Goal: Task Accomplishment & Management: Complete application form

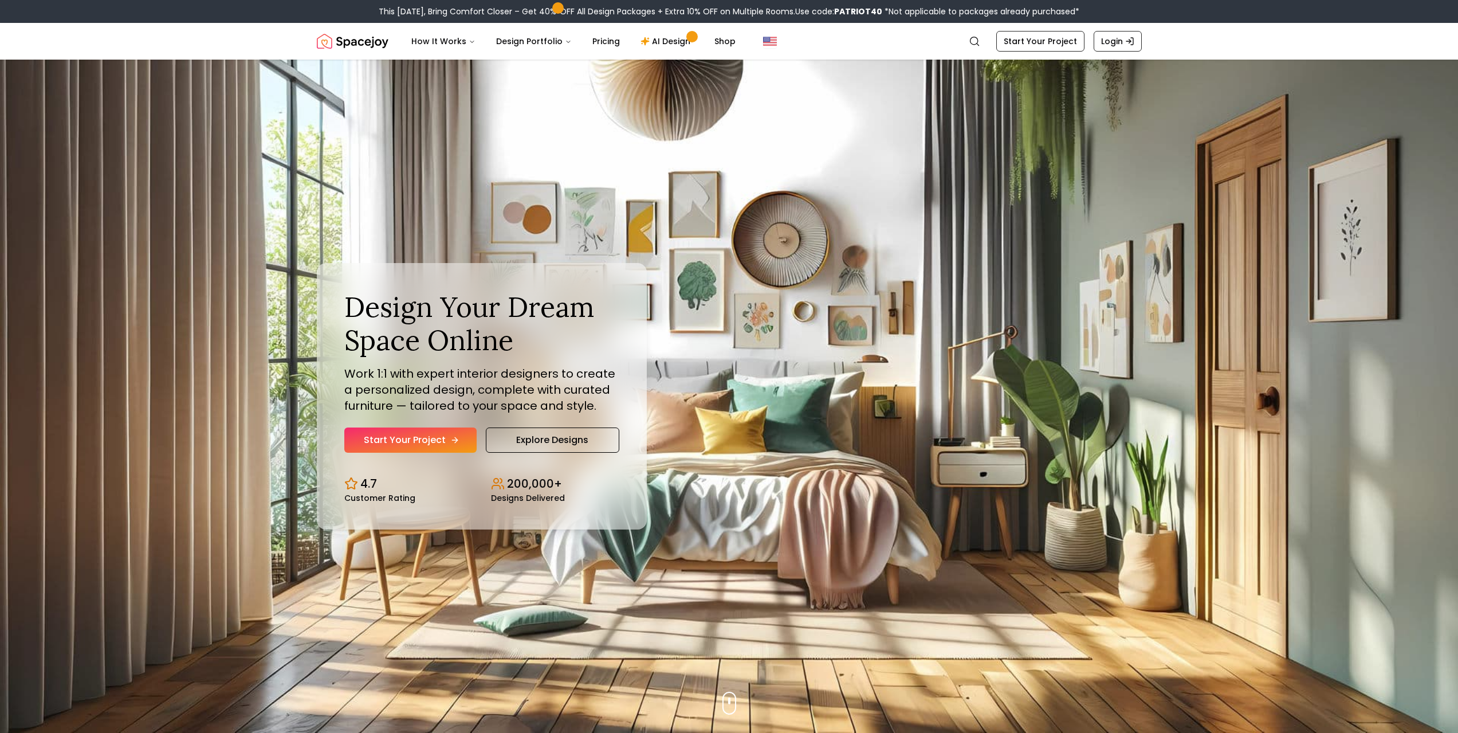
click at [395, 440] on link "Start Your Project" at bounding box center [410, 439] width 132 height 25
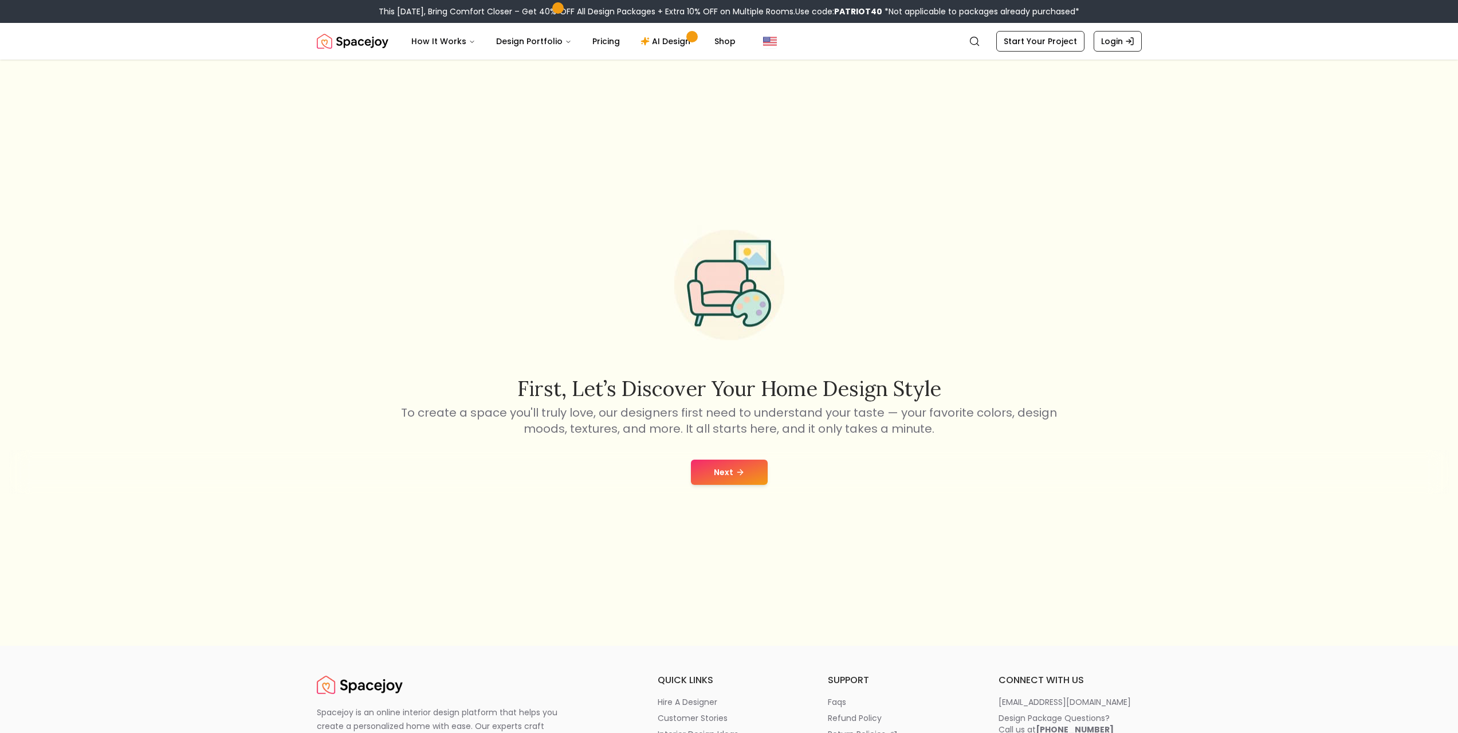
click at [726, 470] on button "Next" at bounding box center [729, 472] width 77 height 25
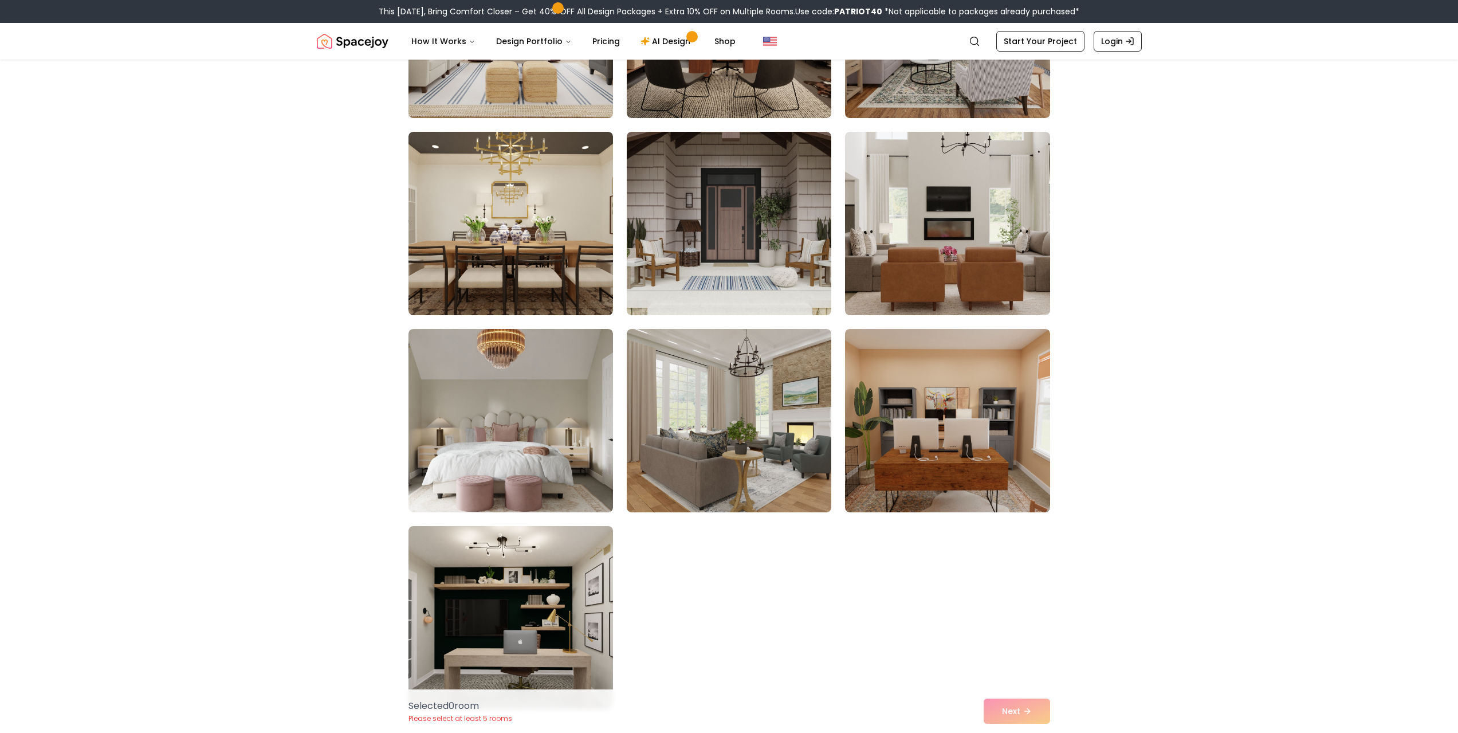
scroll to position [401, 0]
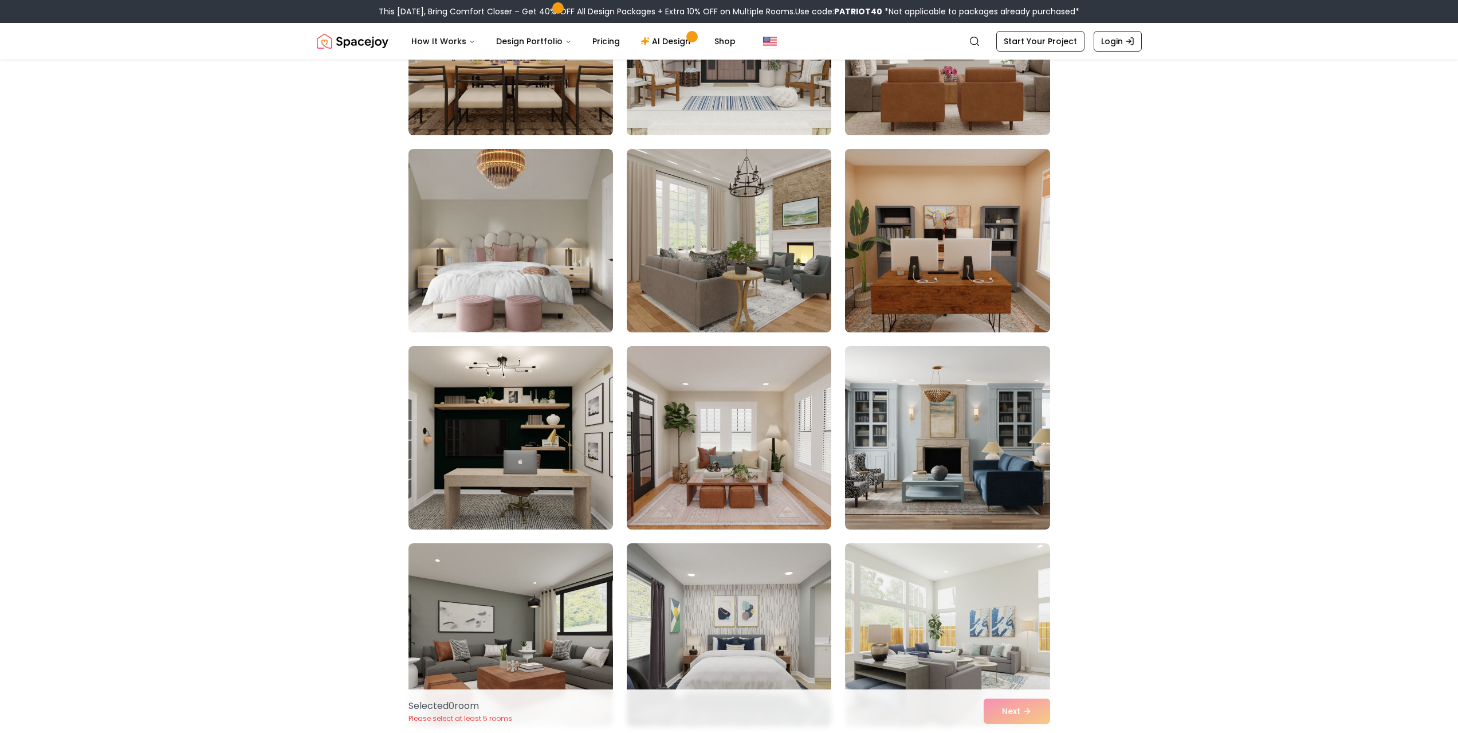
click at [958, 219] on img at bounding box center [947, 240] width 215 height 193
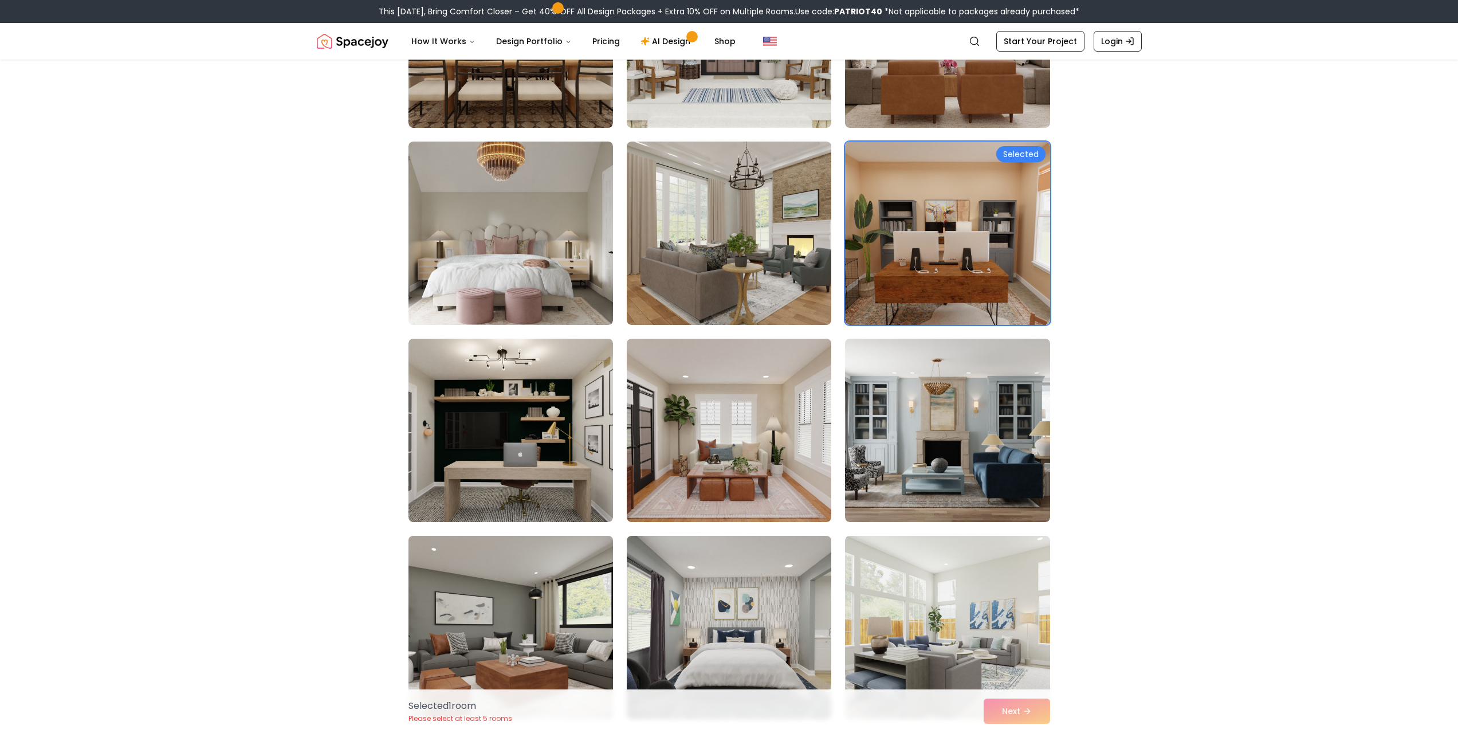
scroll to position [516, 0]
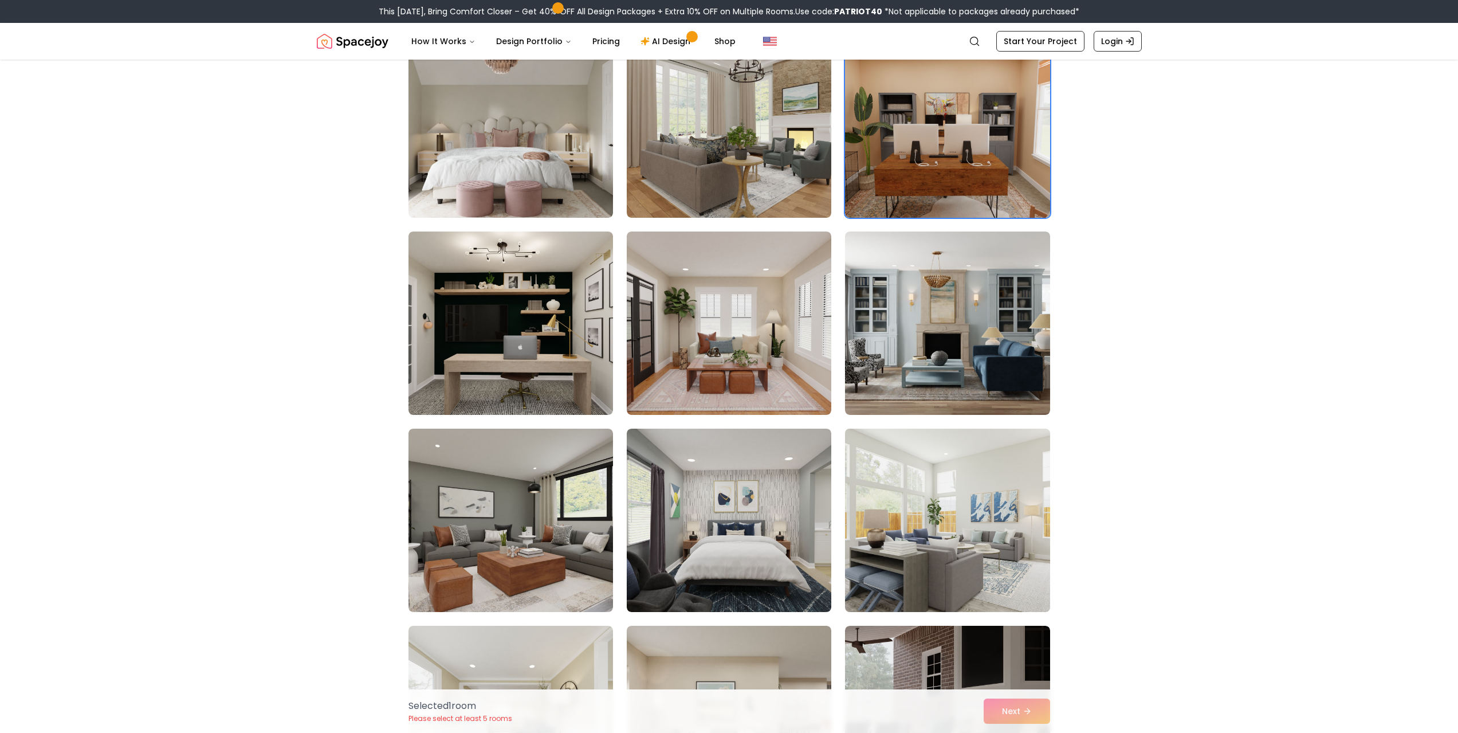
click at [855, 510] on img at bounding box center [947, 520] width 215 height 193
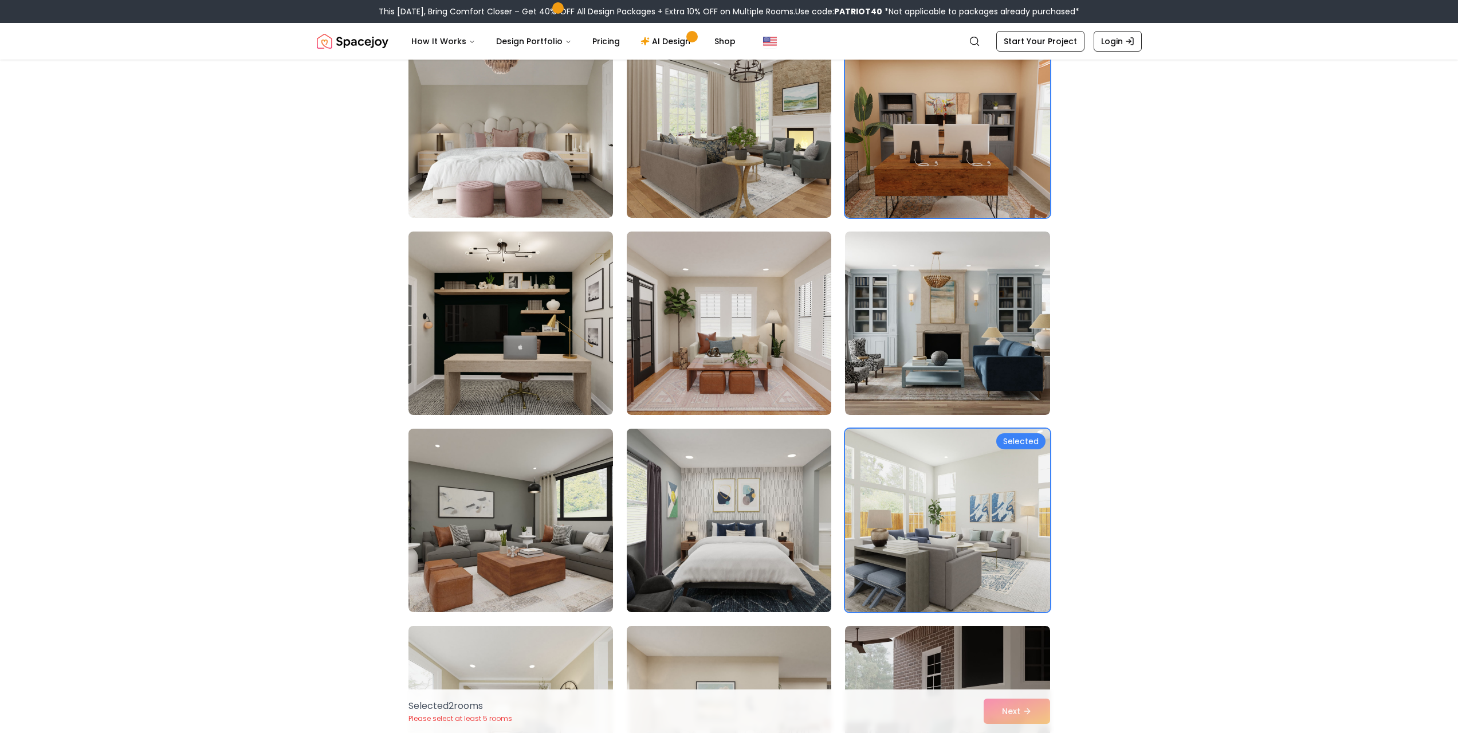
click at [734, 518] on img at bounding box center [729, 520] width 215 height 193
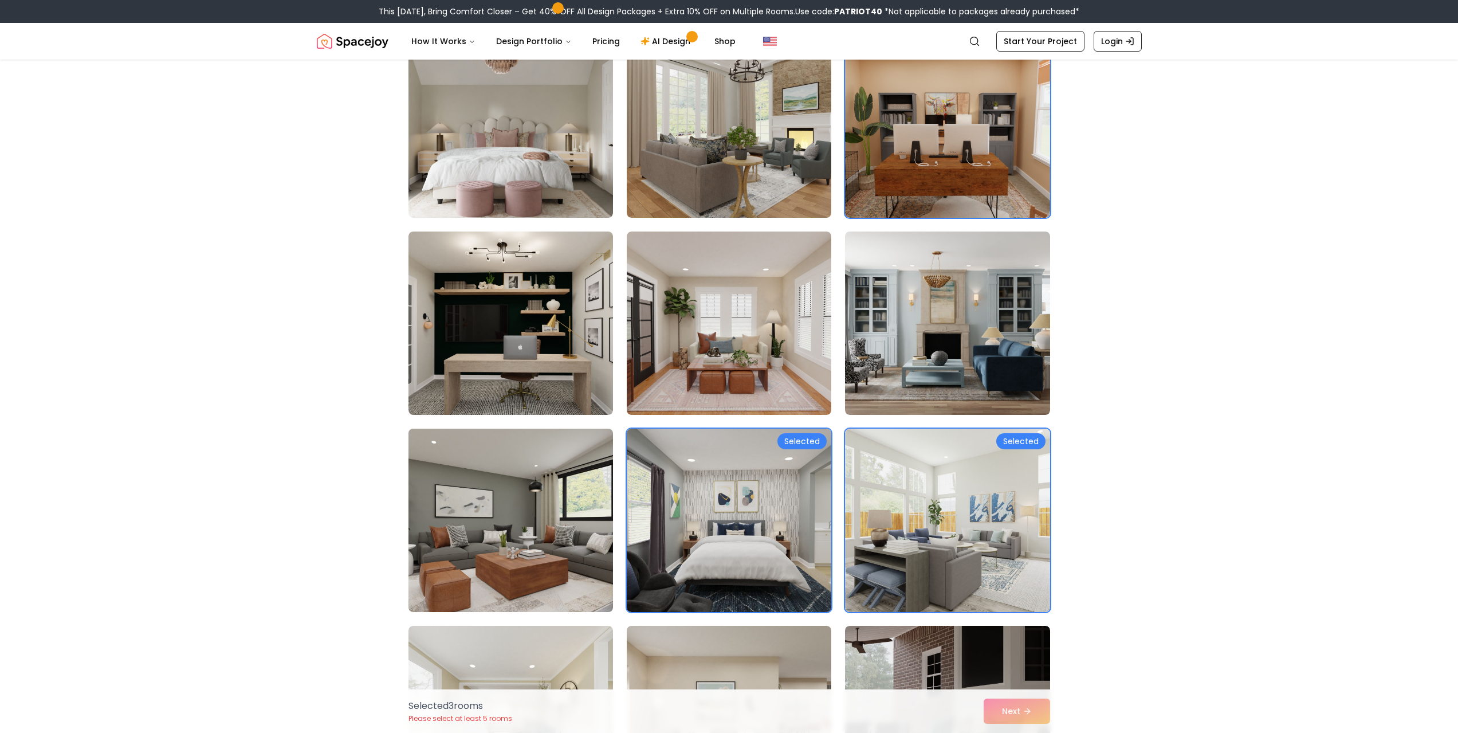
click at [518, 507] on img at bounding box center [510, 520] width 215 height 193
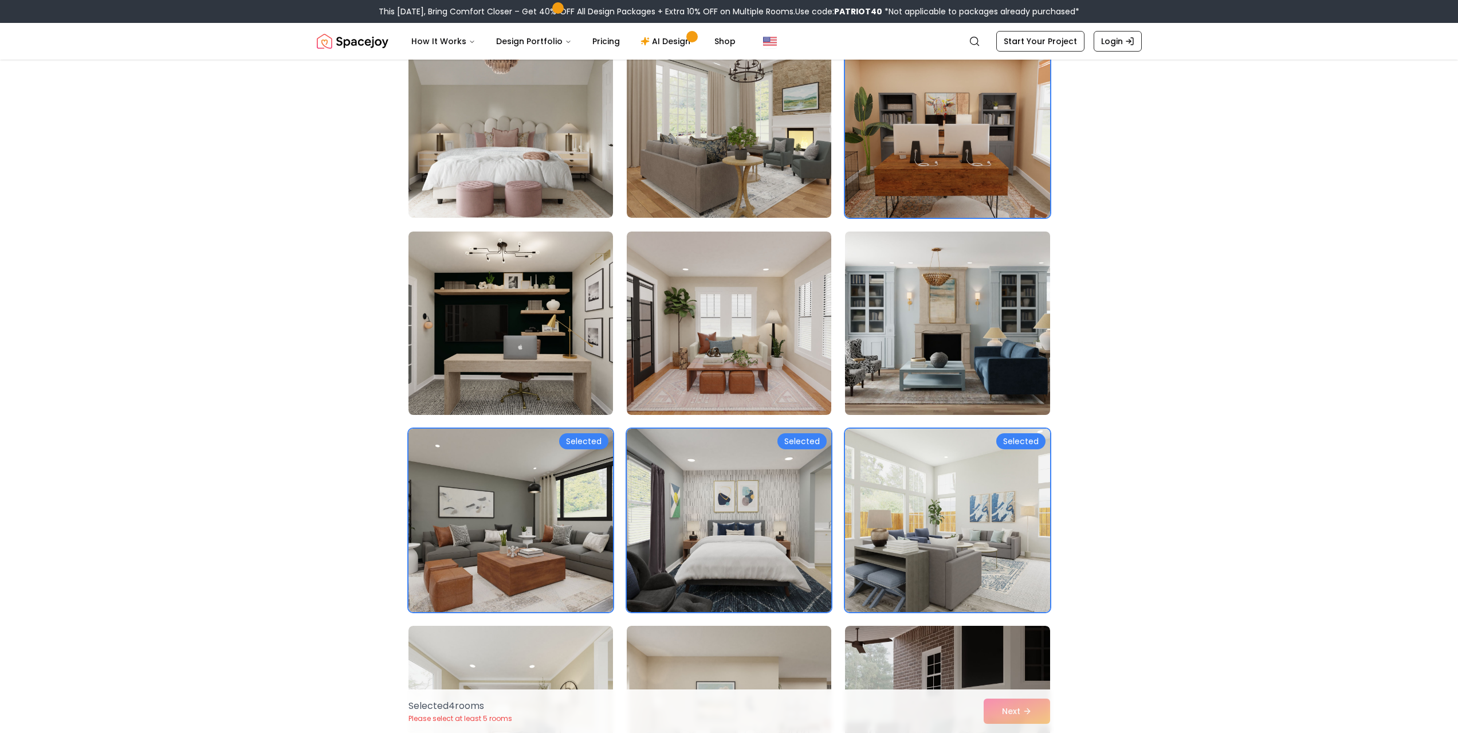
drag, startPoint x: 755, startPoint y: 324, endPoint x: 845, endPoint y: 327, distance: 90.0
click at [754, 324] on img at bounding box center [729, 322] width 205 height 183
drag, startPoint x: 935, startPoint y: 333, endPoint x: 926, endPoint y: 358, distance: 25.6
click at [933, 333] on img at bounding box center [947, 323] width 215 height 193
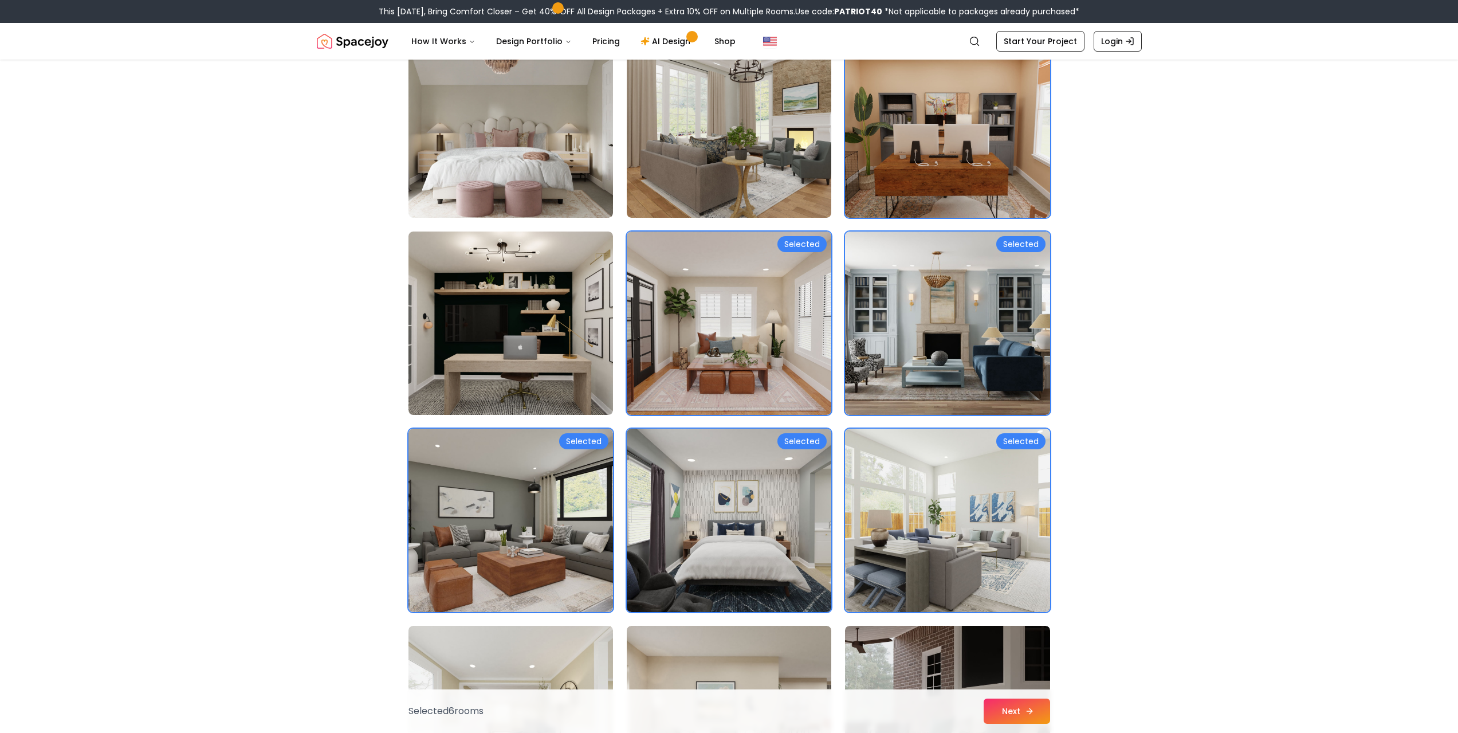
click at [1005, 708] on button "Next" at bounding box center [1017, 710] width 66 height 25
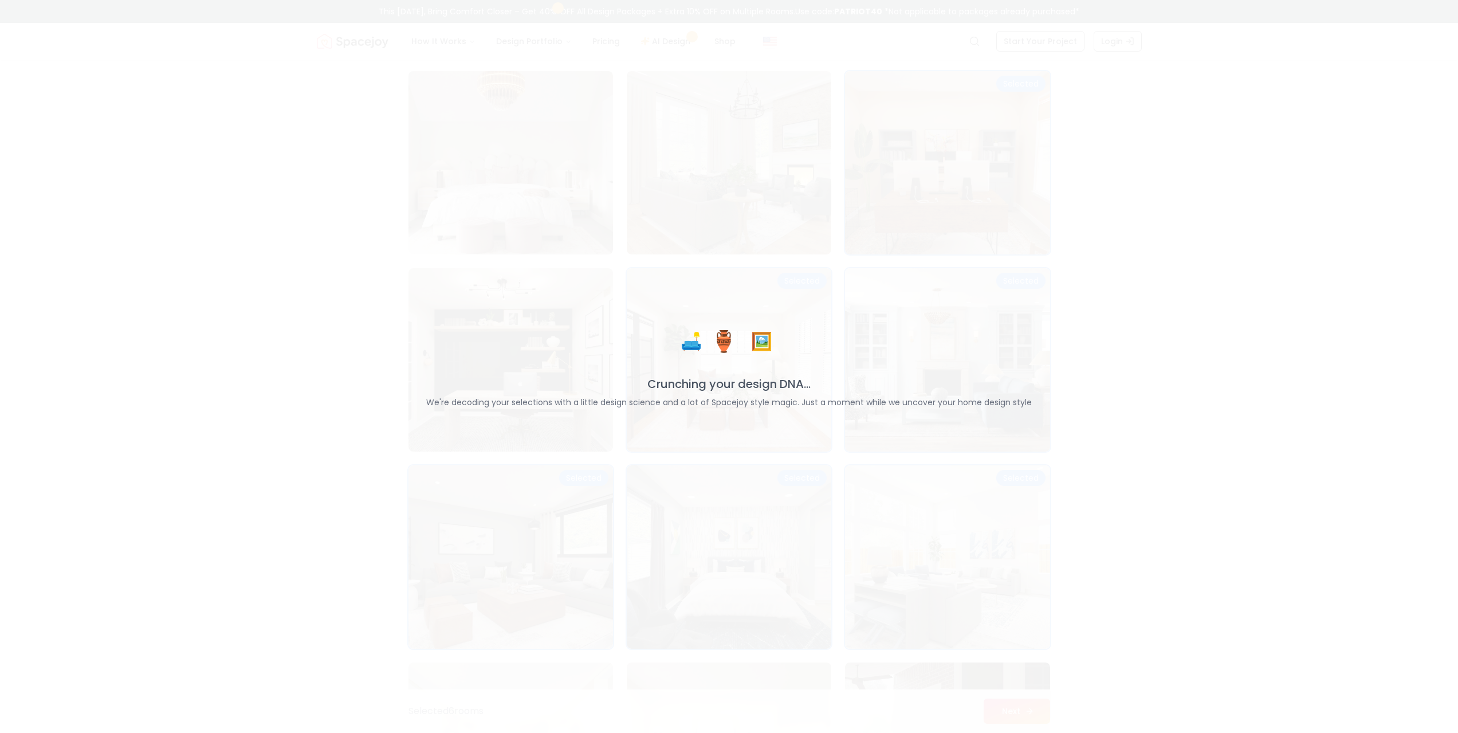
scroll to position [552, 0]
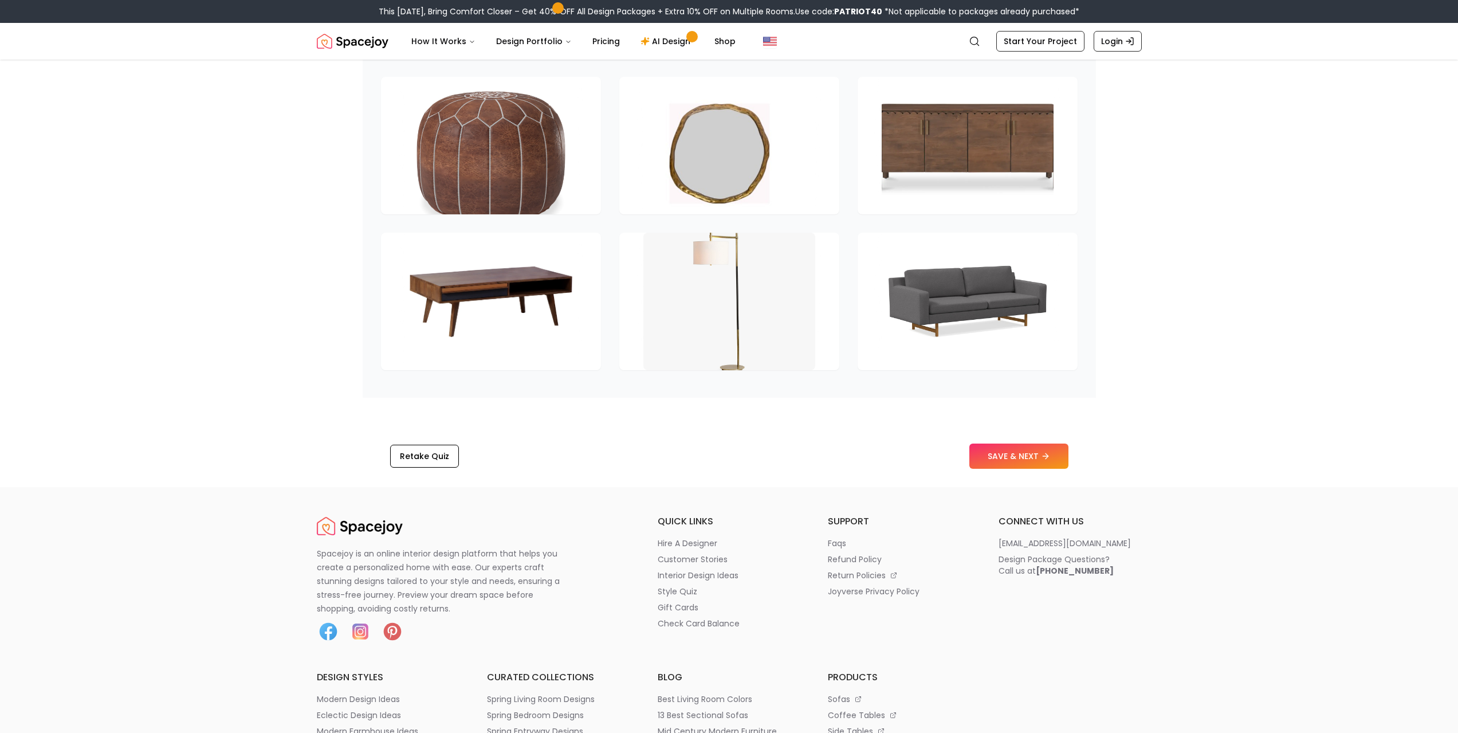
scroll to position [1604, 0]
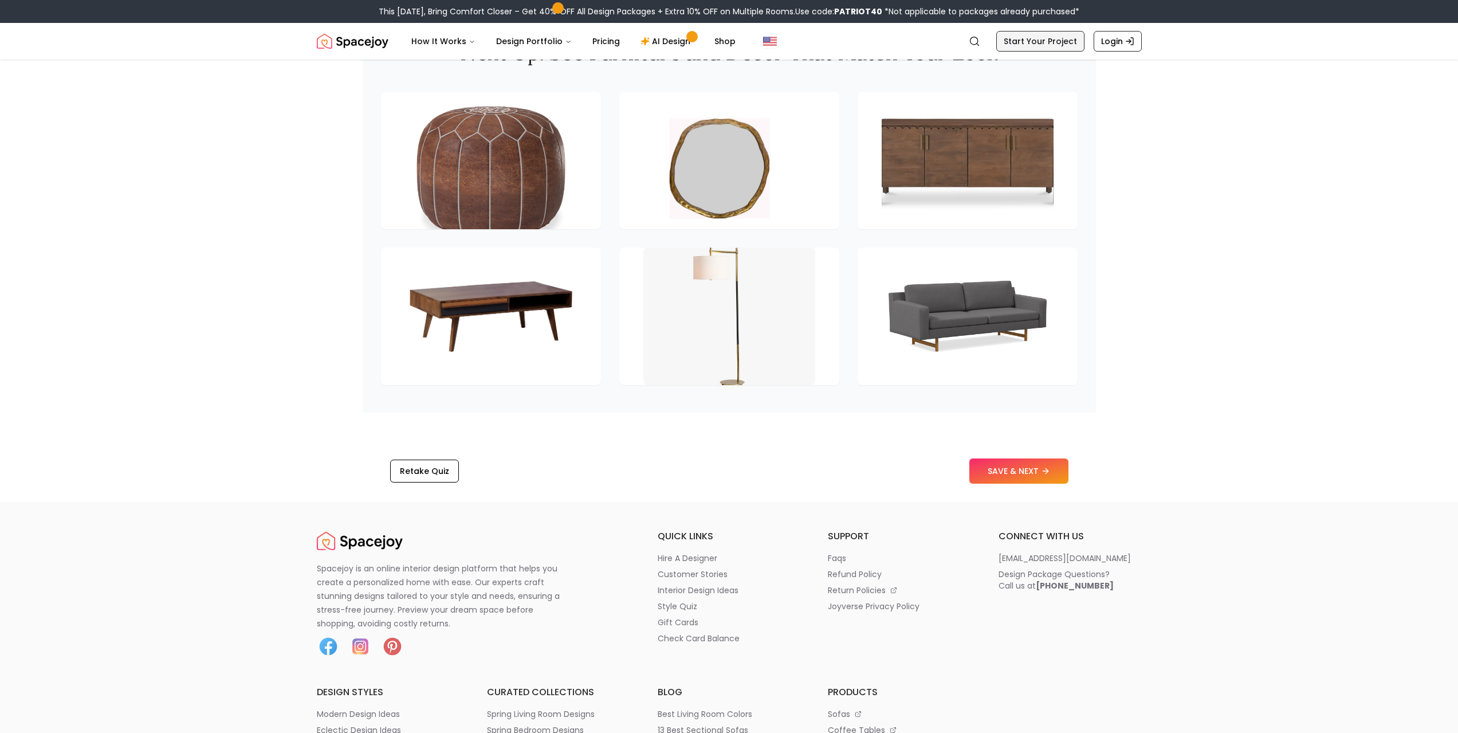
click at [1033, 44] on link "Start Your Project" at bounding box center [1040, 41] width 88 height 21
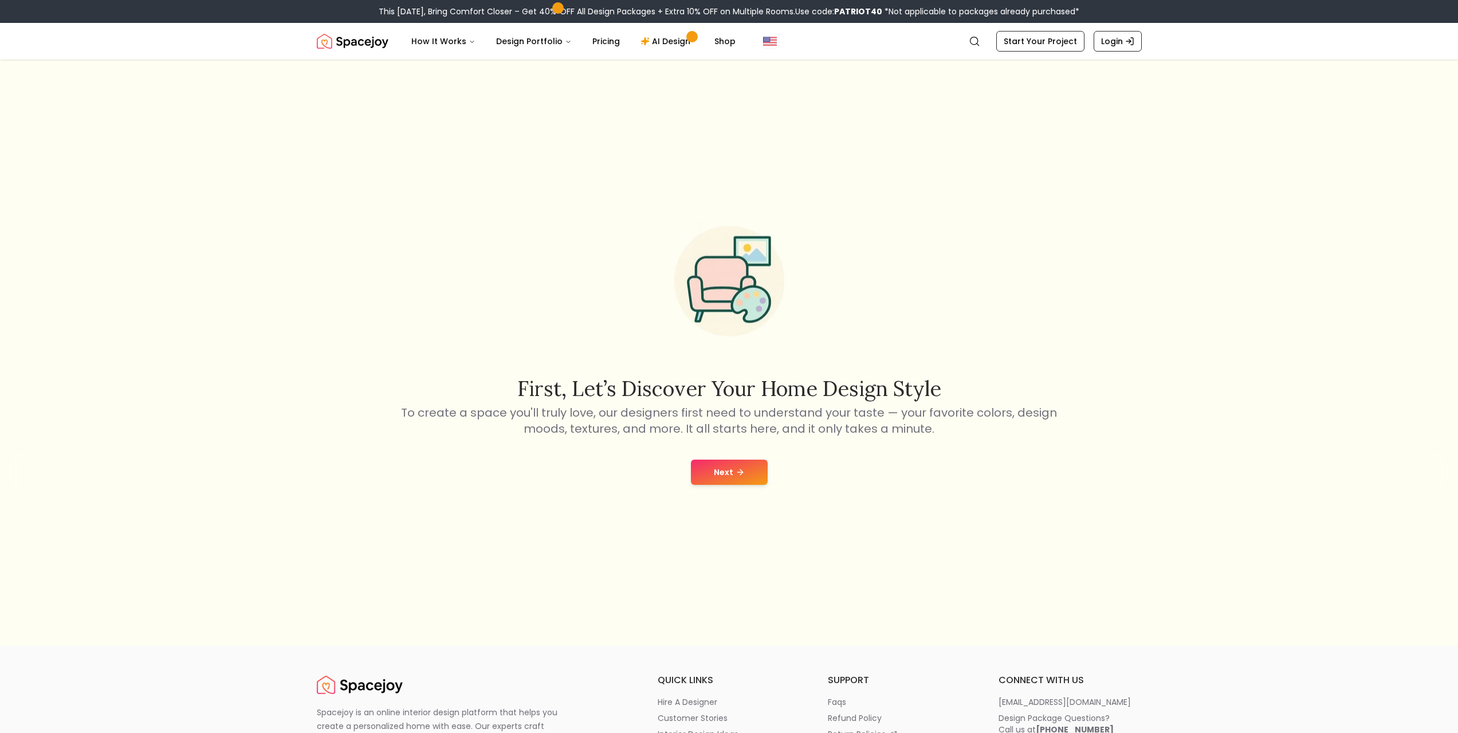
click at [719, 476] on button "Next" at bounding box center [729, 472] width 77 height 25
